Goal: Task Accomplishment & Management: Use online tool/utility

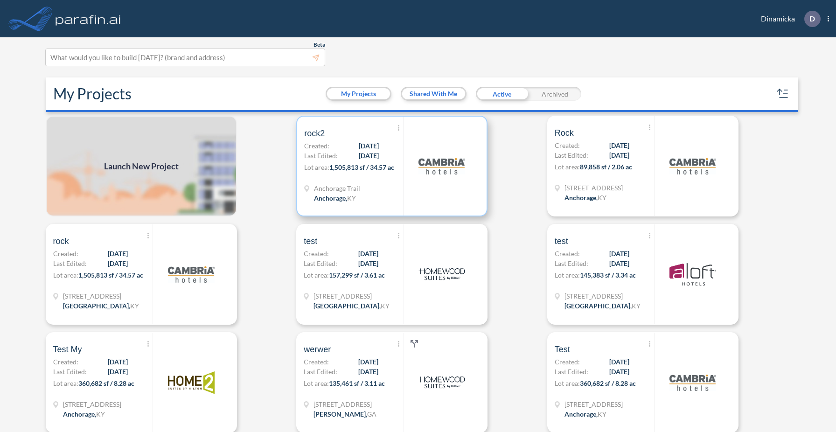
click at [450, 178] on img at bounding box center [441, 166] width 47 height 47
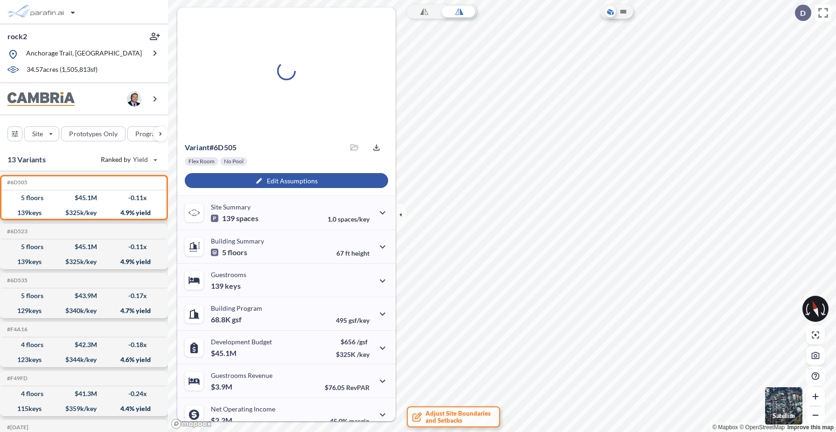
click at [299, 180] on div "button" at bounding box center [286, 180] width 203 height 15
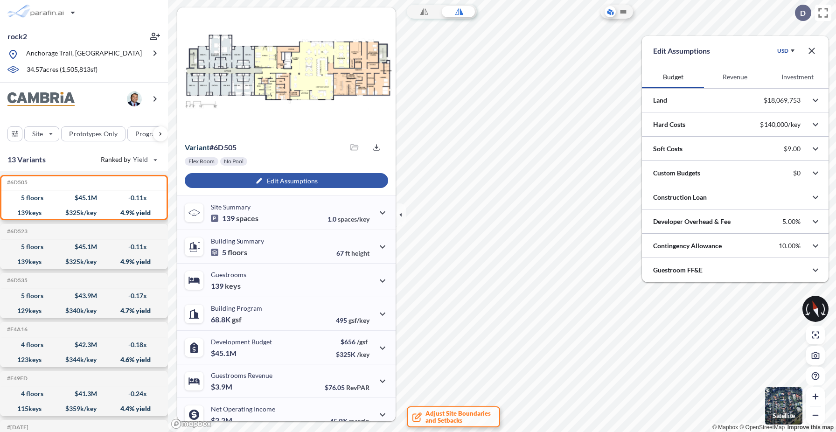
click at [726, 79] on button "Revenue" at bounding box center [735, 77] width 62 height 22
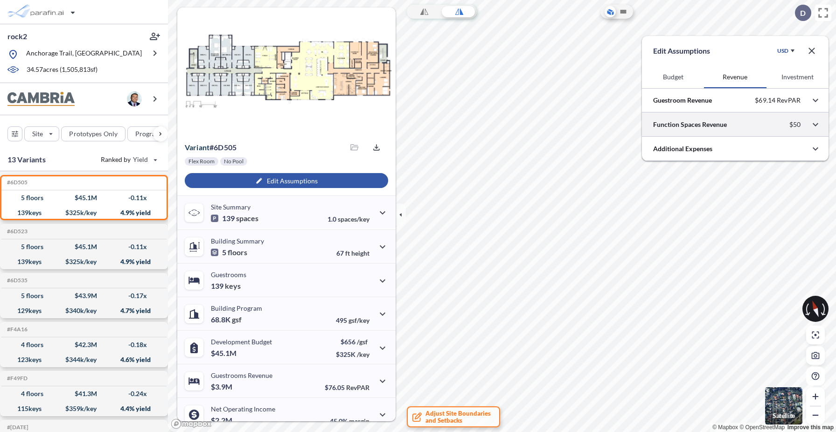
click at [716, 122] on div at bounding box center [735, 124] width 187 height 24
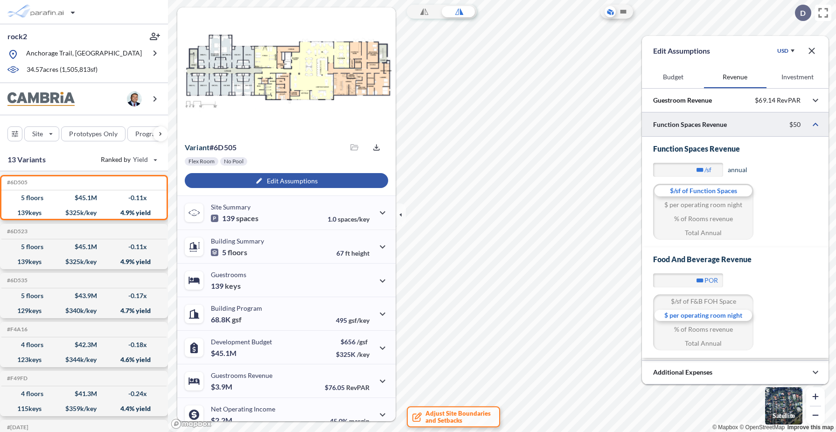
click at [716, 122] on div at bounding box center [735, 124] width 187 height 24
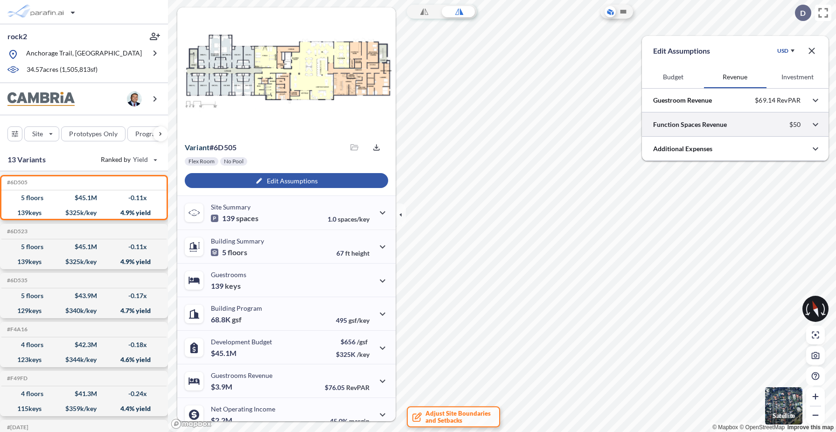
click at [716, 122] on div at bounding box center [735, 124] width 187 height 24
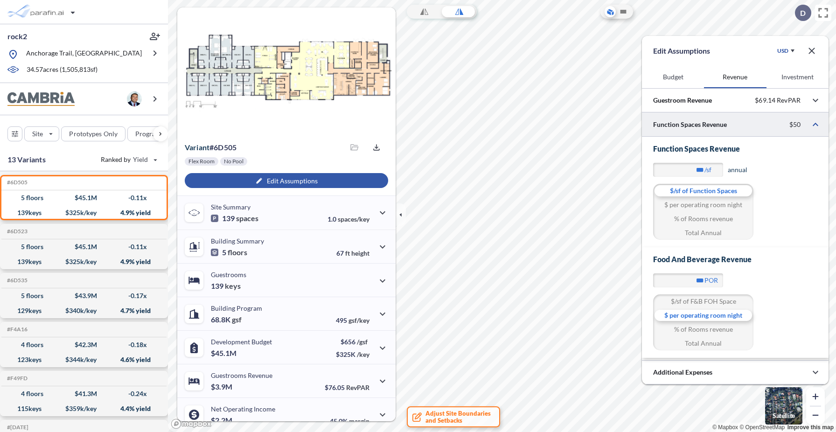
click at [709, 215] on div "% of Rooms revenue" at bounding box center [703, 219] width 100 height 14
type input "***"
click at [696, 327] on div "% of Rooms revenue" at bounding box center [703, 329] width 100 height 14
type input "****"
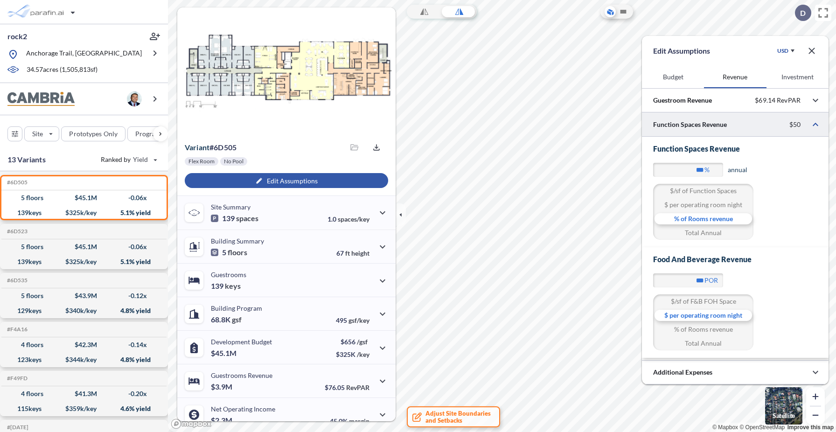
type input "****"
click at [784, 125] on div at bounding box center [735, 124] width 187 height 24
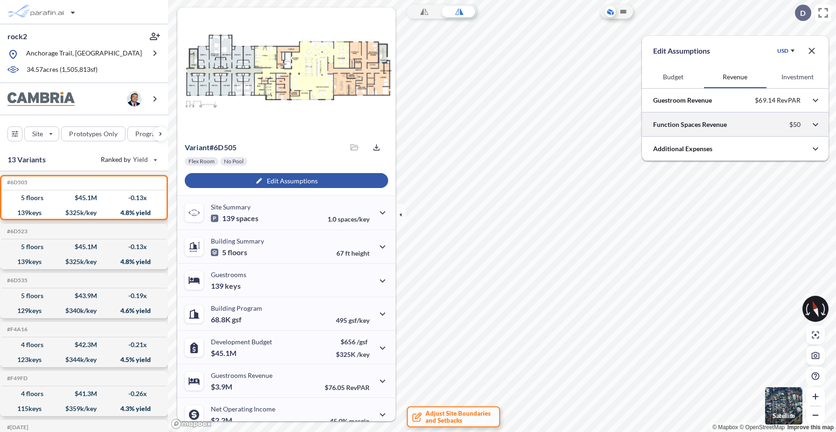
click at [784, 125] on div at bounding box center [735, 124] width 187 height 24
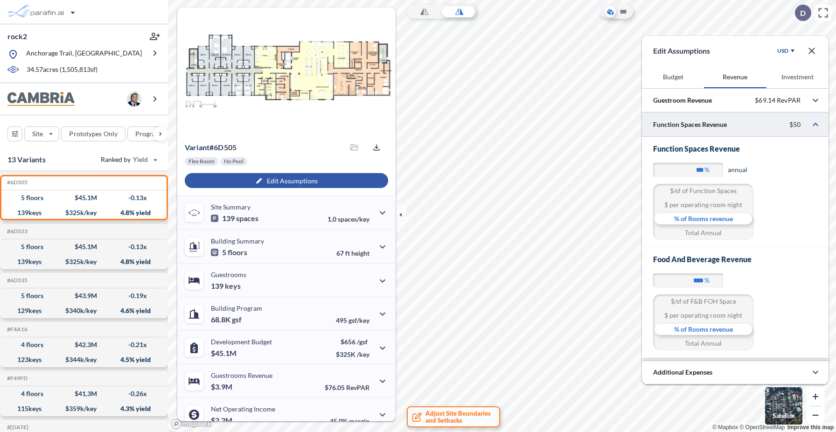
click at [705, 193] on div "$/sf of Function Spaces" at bounding box center [703, 191] width 100 height 14
type input "***"
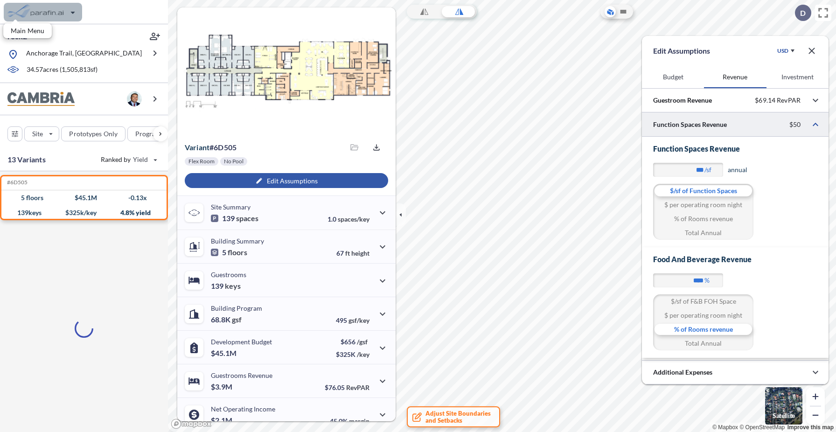
click at [50, 15] on div "button" at bounding box center [43, 12] width 78 height 19
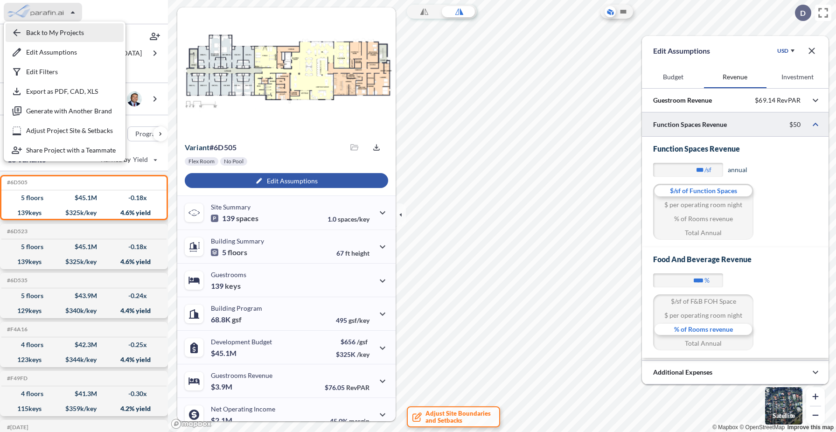
click at [47, 36] on div "button" at bounding box center [65, 32] width 118 height 19
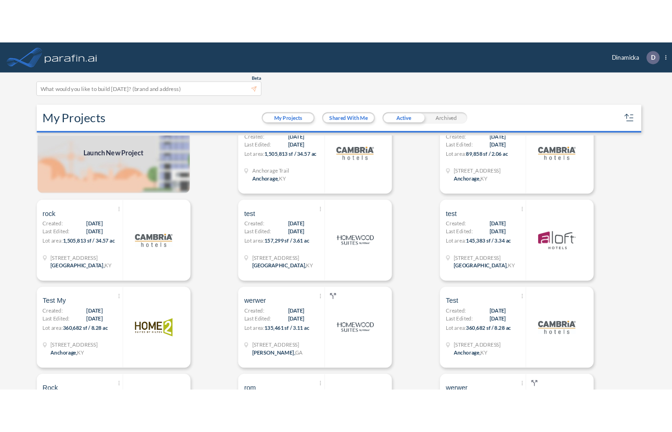
scroll to position [31, 0]
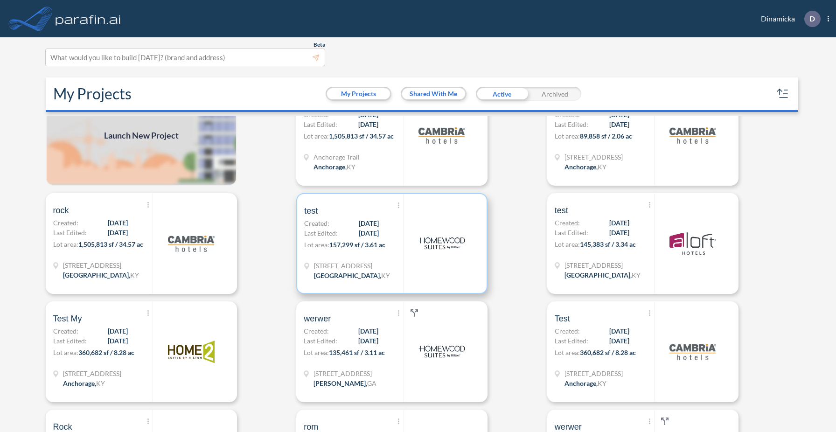
click at [385, 245] on span "157,299 sf / 3.61 ac" at bounding box center [357, 245] width 56 height 8
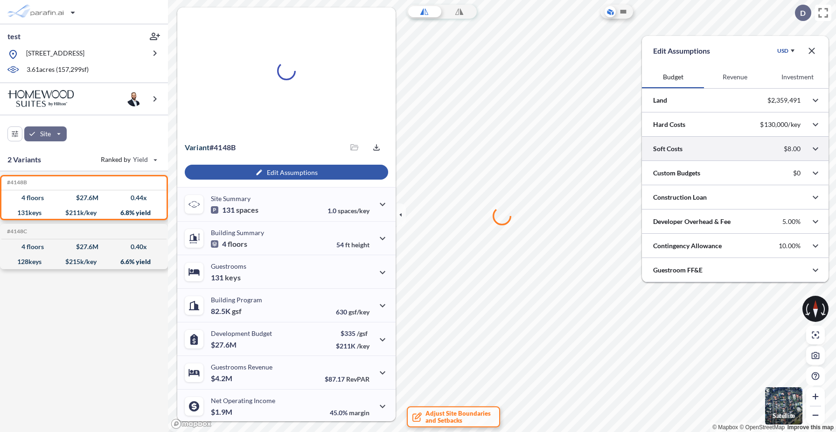
click at [734, 81] on button "Revenue" at bounding box center [735, 77] width 62 height 22
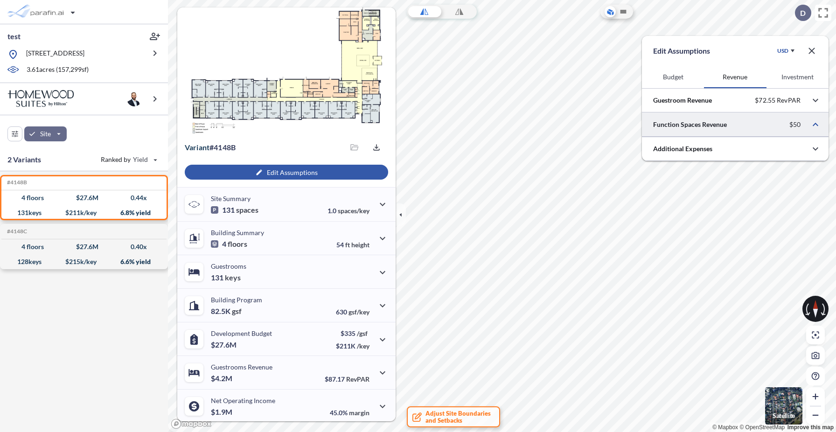
click at [746, 124] on div at bounding box center [735, 124] width 187 height 24
click at [775, 125] on div at bounding box center [735, 124] width 187 height 24
click at [742, 125] on div at bounding box center [735, 124] width 187 height 24
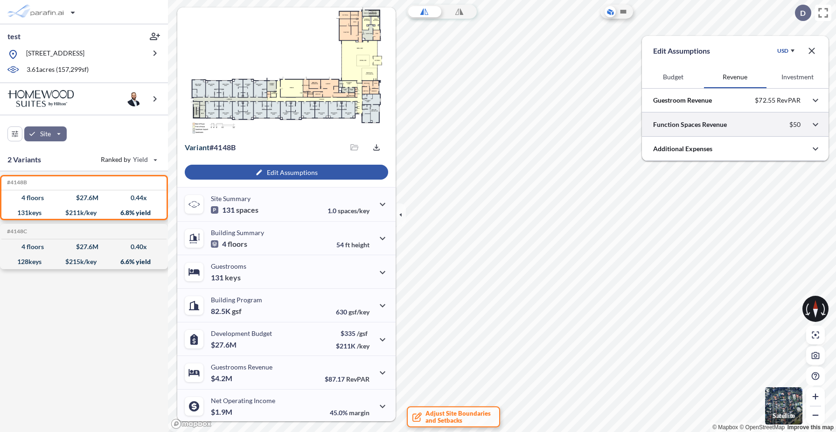
click at [683, 125] on div at bounding box center [735, 124] width 187 height 24
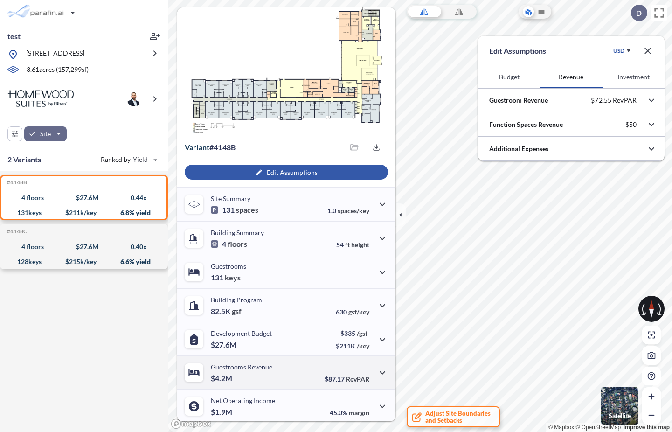
scroll to position [35, 0]
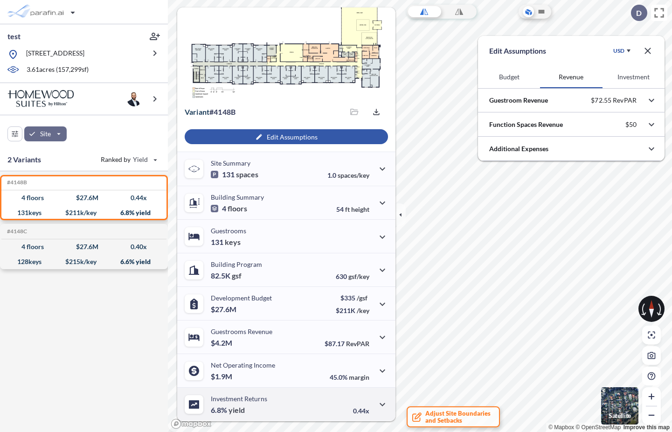
click at [283, 400] on div "Investment Returns 6.8% yield 0.44x" at bounding box center [286, 404] width 218 height 34
click at [282, 367] on div "Net Operating Income $1.9M 45.0% margin" at bounding box center [286, 370] width 218 height 34
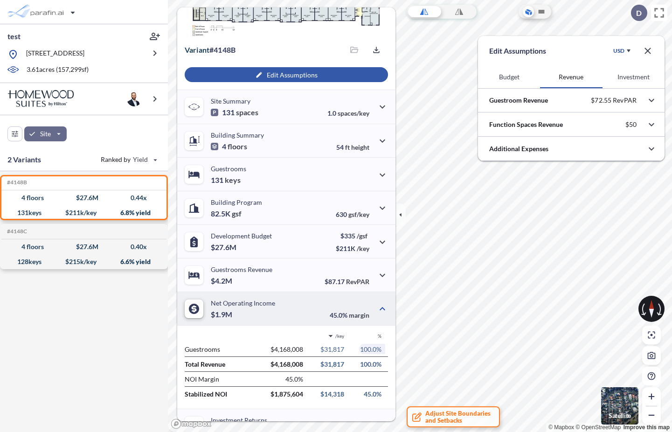
scroll to position [119, 0]
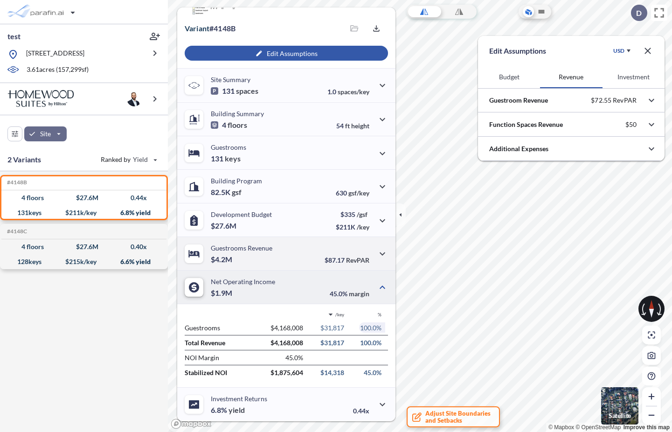
click at [281, 246] on div "Guestrooms Revenue $4.2M $87.17 RevPAR" at bounding box center [286, 253] width 218 height 34
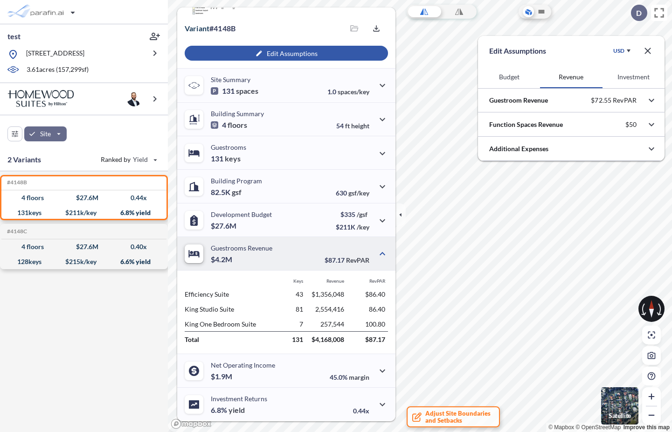
click at [277, 256] on div "Guestrooms Revenue $4.2M $87.17 RevPAR" at bounding box center [286, 253] width 218 height 34
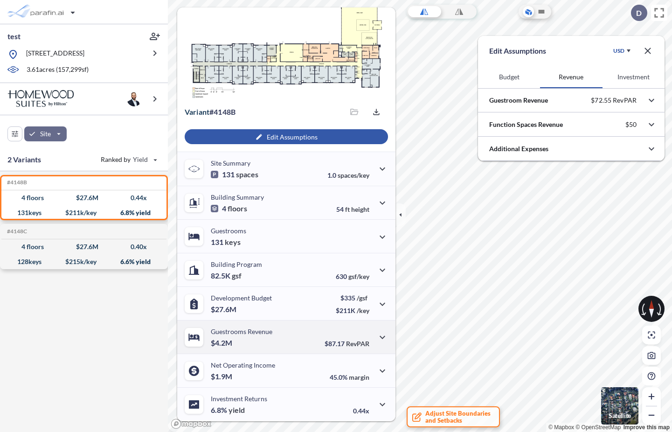
scroll to position [35, 0]
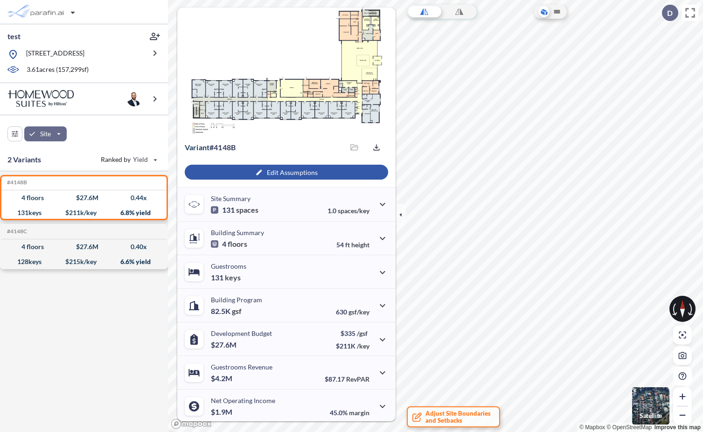
click at [327, 170] on div "button" at bounding box center [286, 172] width 203 height 15
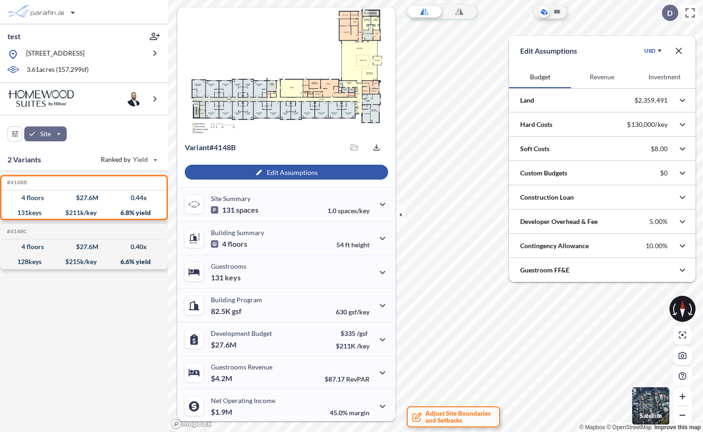
click at [596, 79] on button "Revenue" at bounding box center [602, 77] width 62 height 22
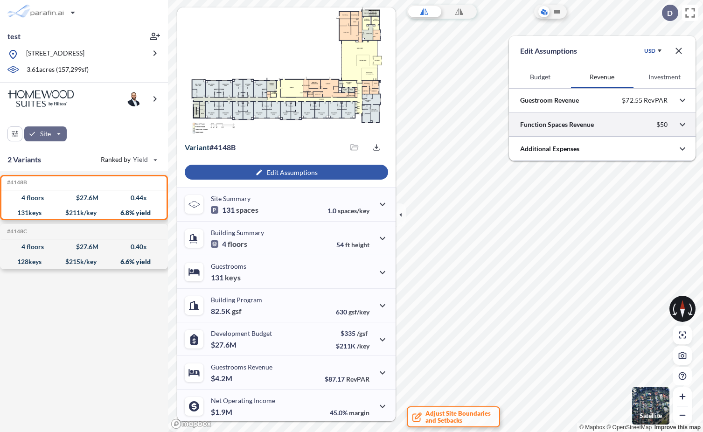
click at [619, 128] on div at bounding box center [602, 124] width 187 height 24
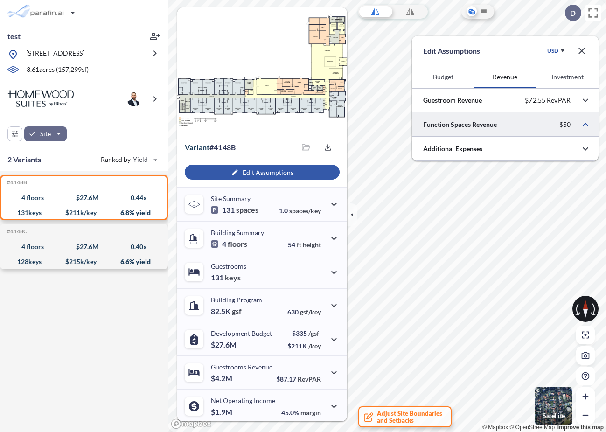
click at [565, 128] on div at bounding box center [505, 124] width 187 height 24
click at [564, 128] on div at bounding box center [505, 124] width 187 height 24
